Goal: Task Accomplishment & Management: Use online tool/utility

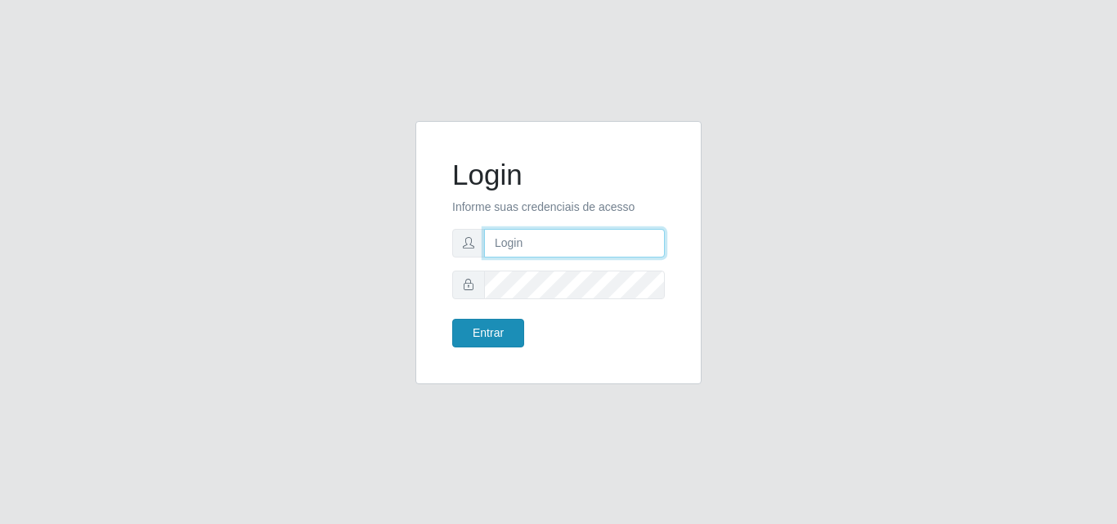
type input "analucia@cestao"
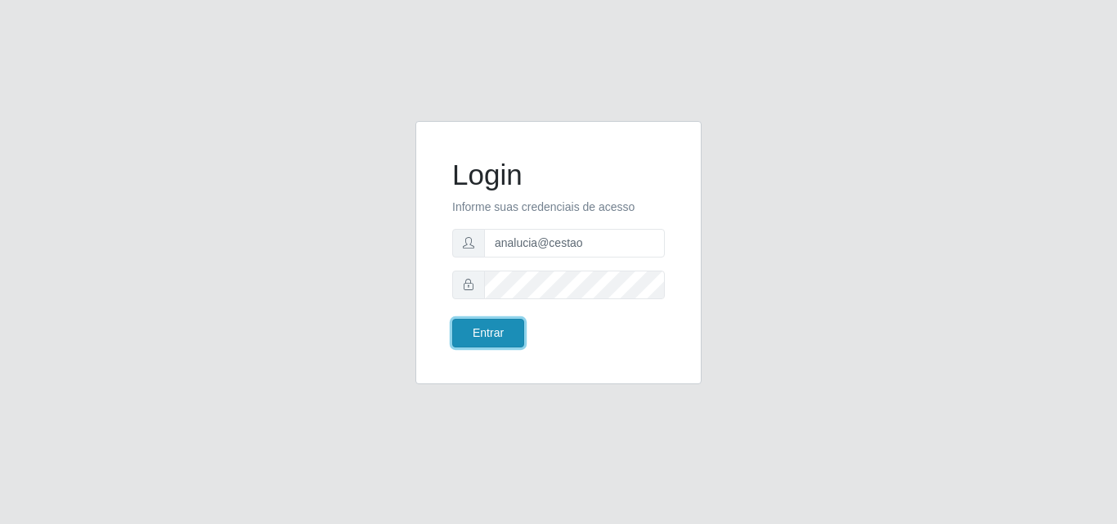
click at [492, 338] on button "Entrar" at bounding box center [488, 333] width 72 height 29
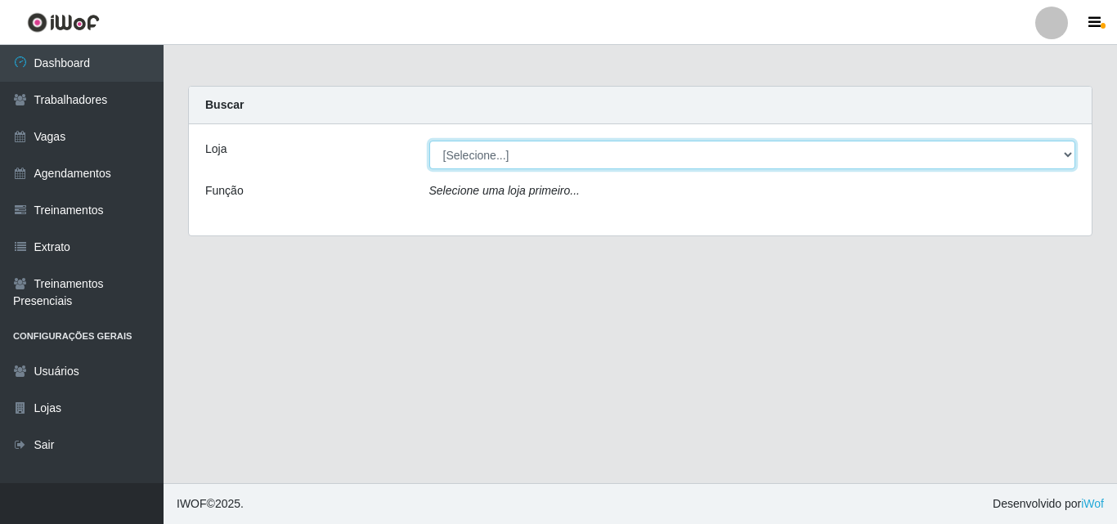
click at [1060, 158] on select "[Selecione...] O Cestão - Geisel" at bounding box center [752, 155] width 647 height 29
select select "224"
click at [429, 141] on select "[Selecione...] O Cestão - Geisel" at bounding box center [752, 155] width 647 height 29
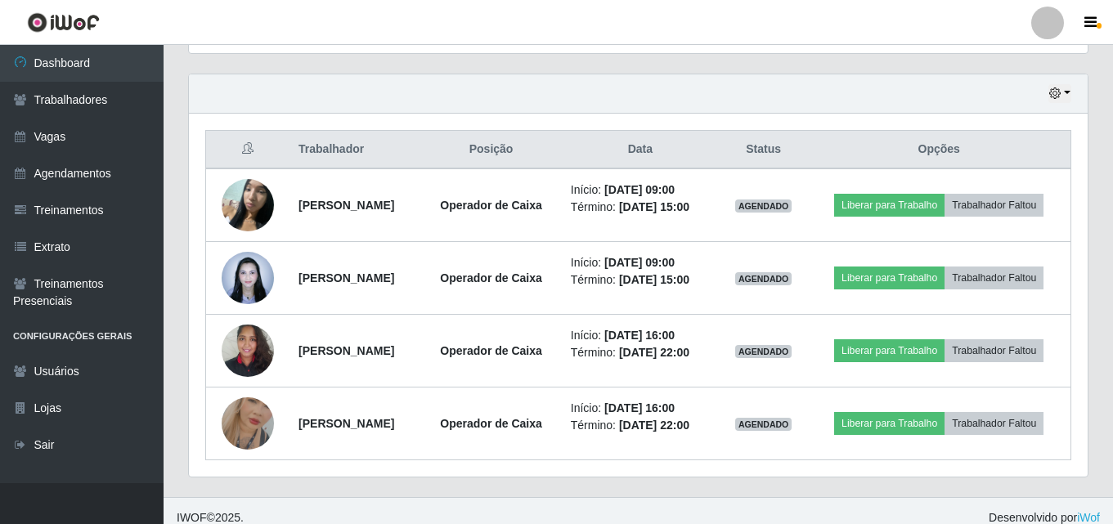
scroll to position [562, 0]
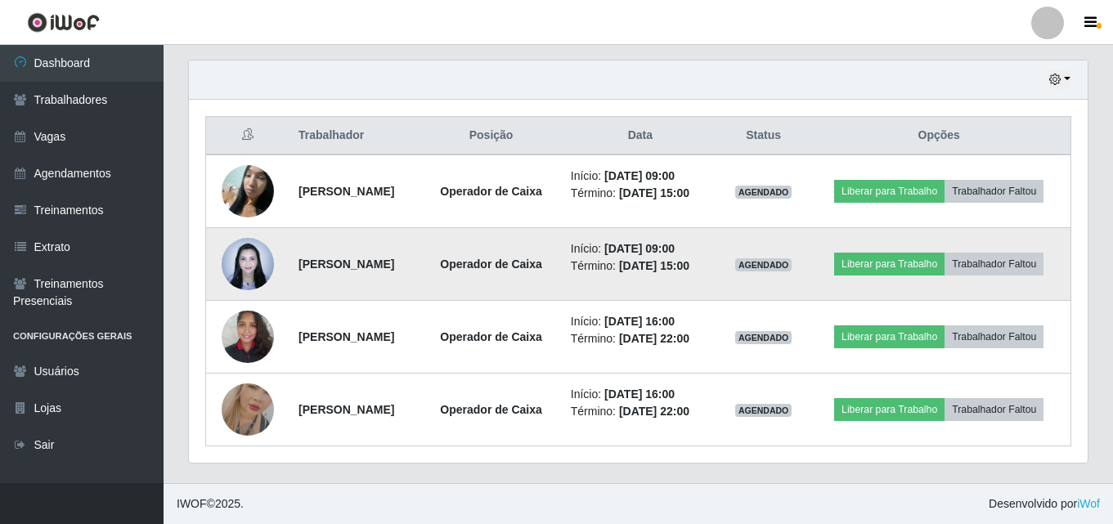
click at [240, 258] on img at bounding box center [248, 263] width 52 height 69
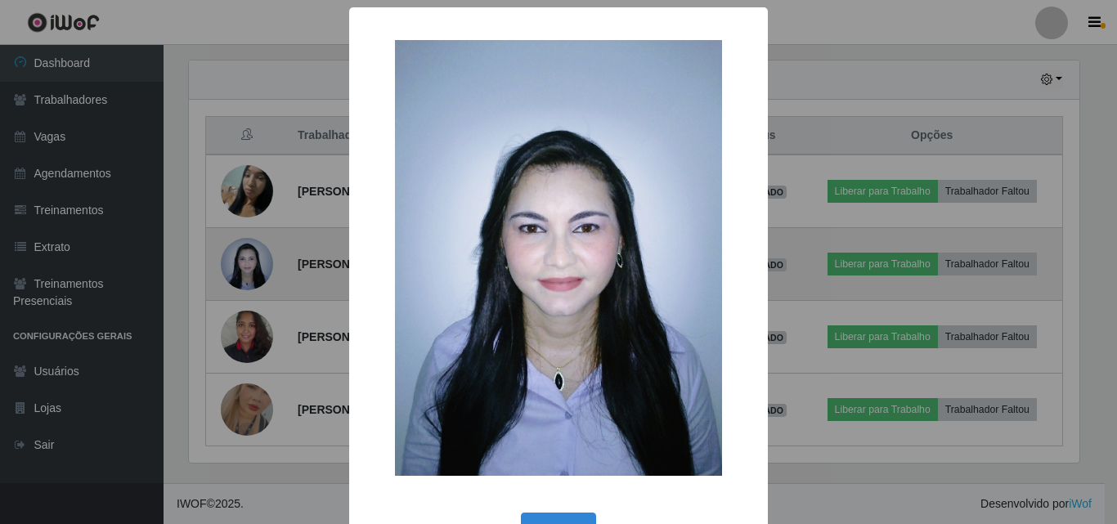
click at [240, 258] on div "× OK Cancel" at bounding box center [558, 262] width 1117 height 524
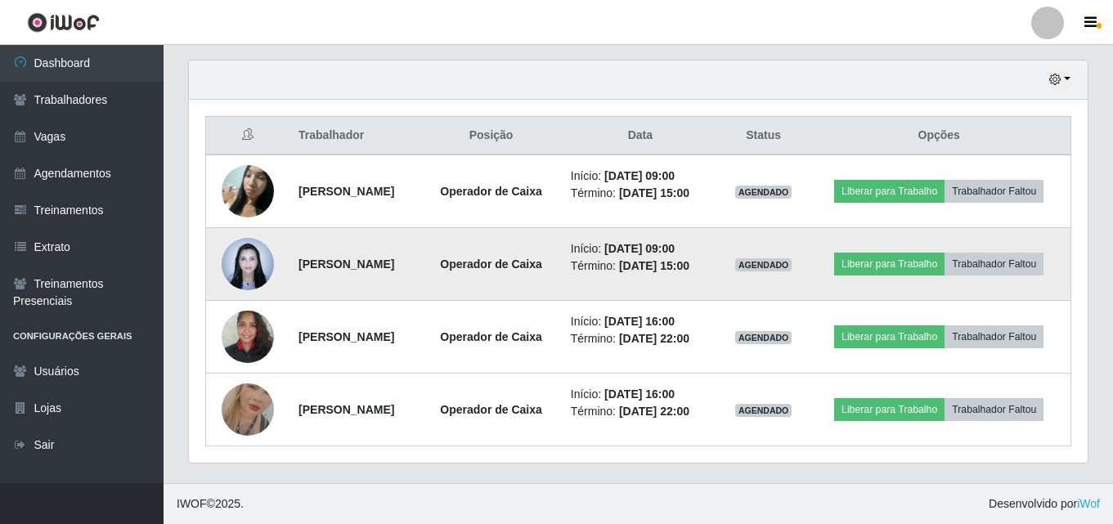
scroll to position [339, 899]
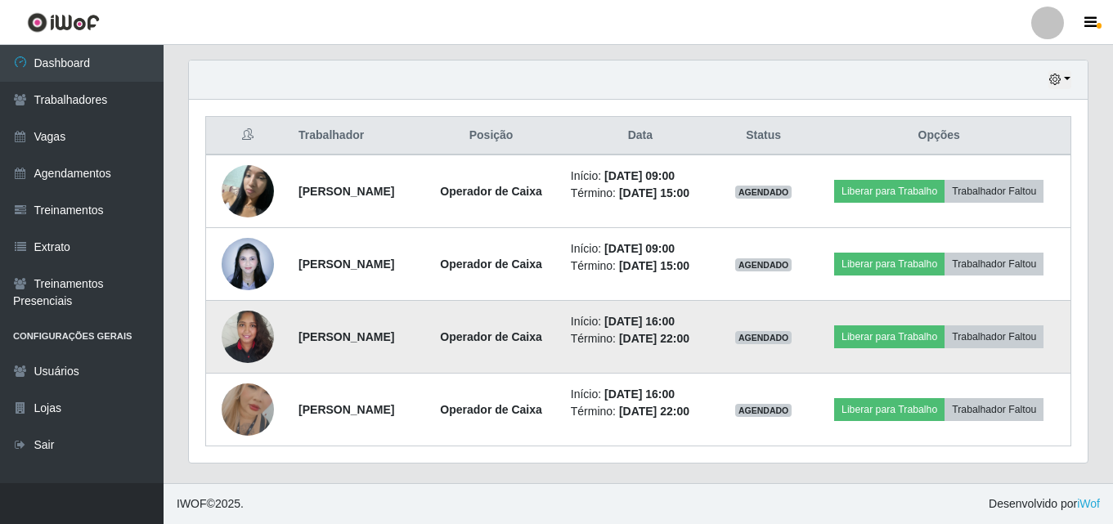
click at [231, 334] on img at bounding box center [248, 336] width 52 height 69
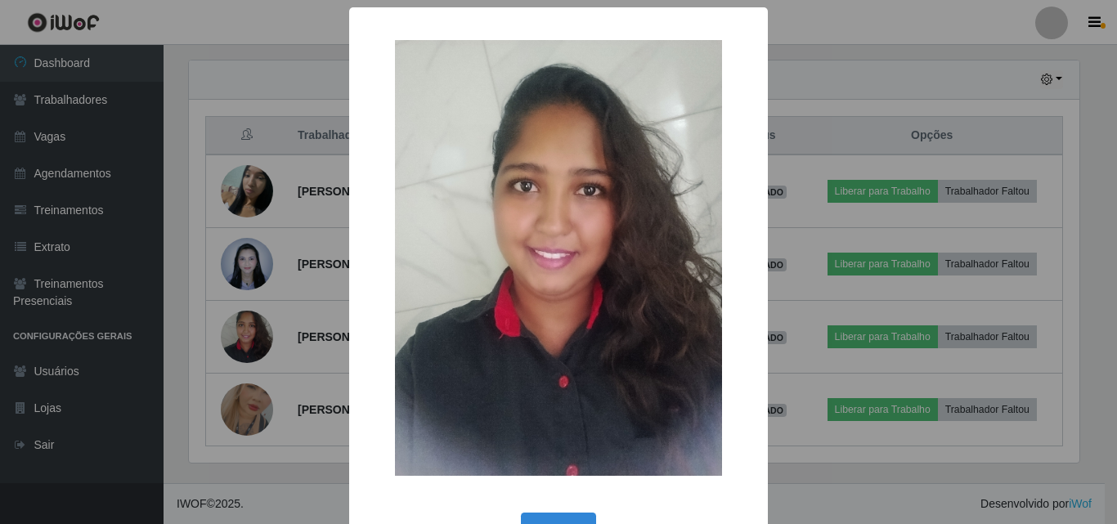
click at [231, 331] on div "× OK Cancel" at bounding box center [558, 262] width 1117 height 524
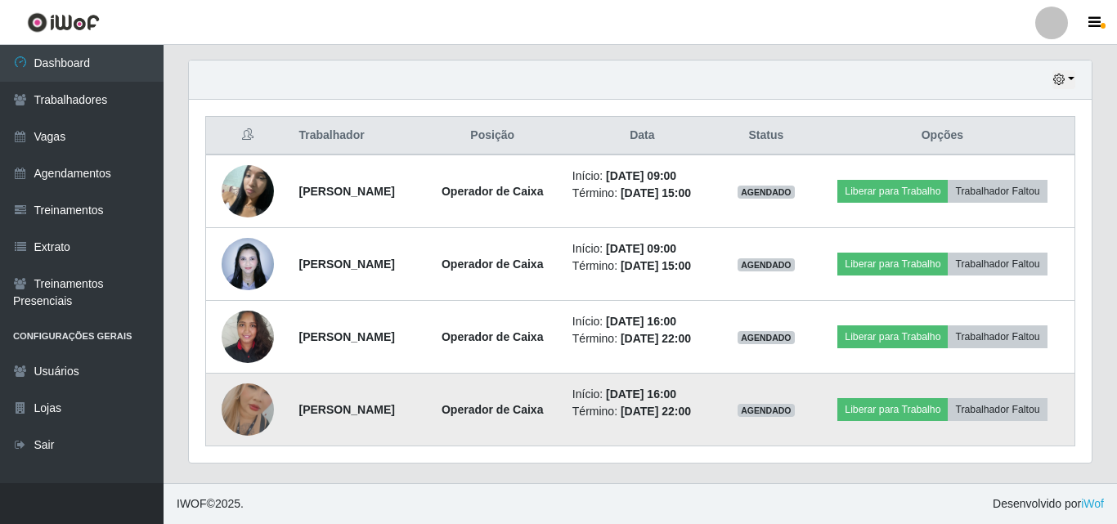
scroll to position [339, 899]
click at [243, 398] on img at bounding box center [248, 409] width 52 height 93
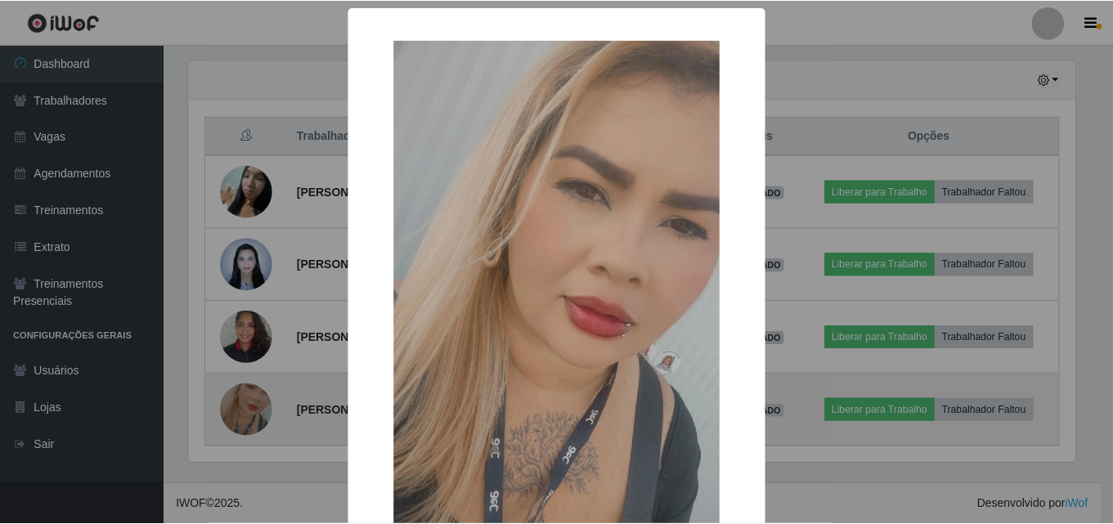
scroll to position [339, 890]
click at [243, 398] on div "× OK Cancel" at bounding box center [558, 262] width 1117 height 524
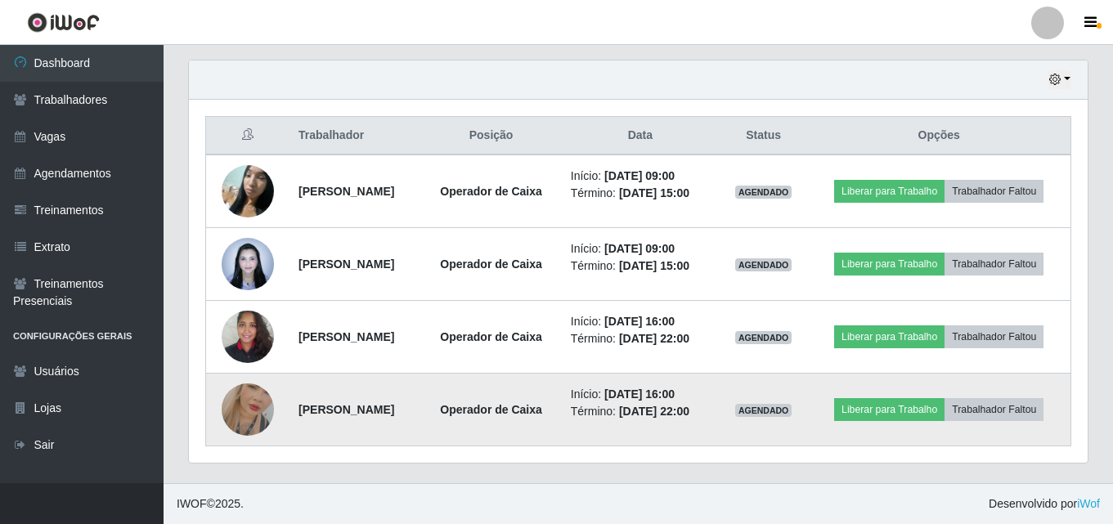
scroll to position [339, 899]
